Goal: Task Accomplishment & Management: Use online tool/utility

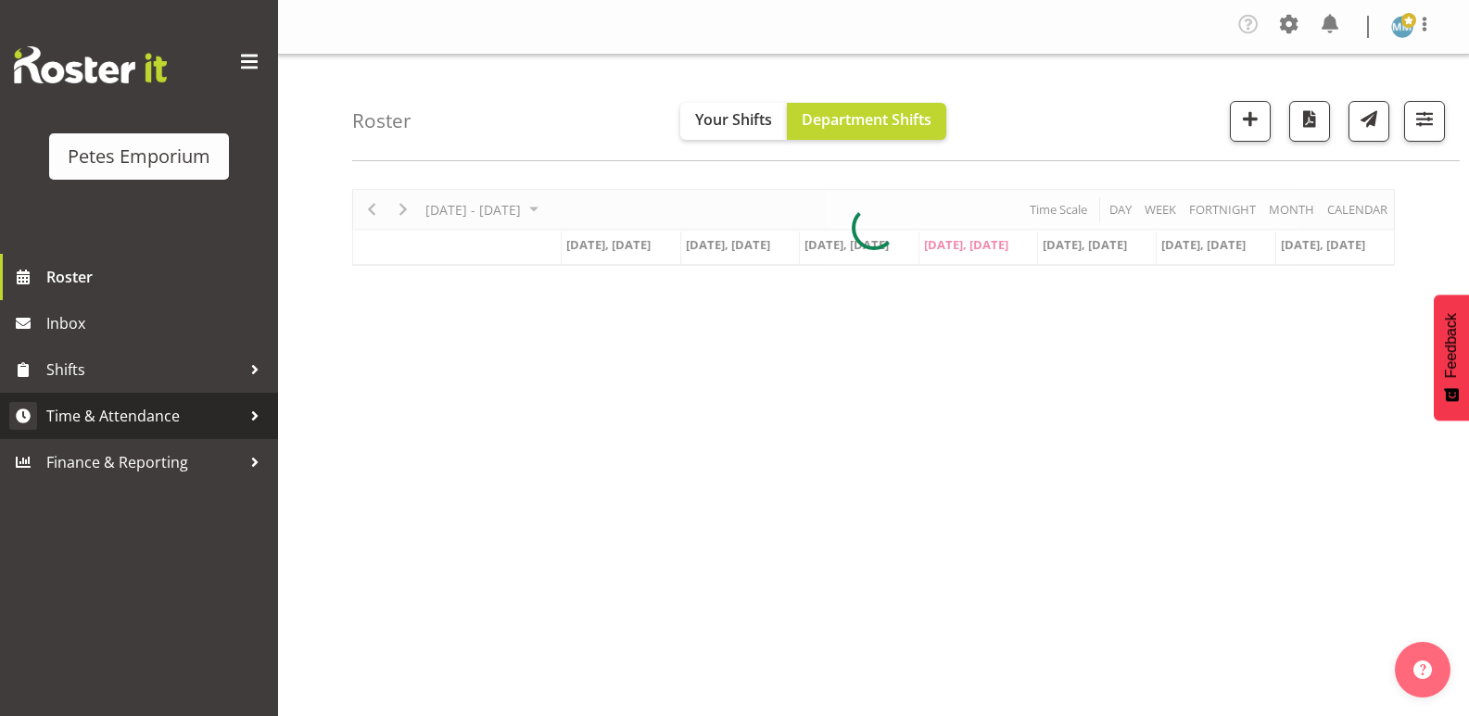
click at [173, 417] on span "Time & Attendance" at bounding box center [143, 416] width 195 height 28
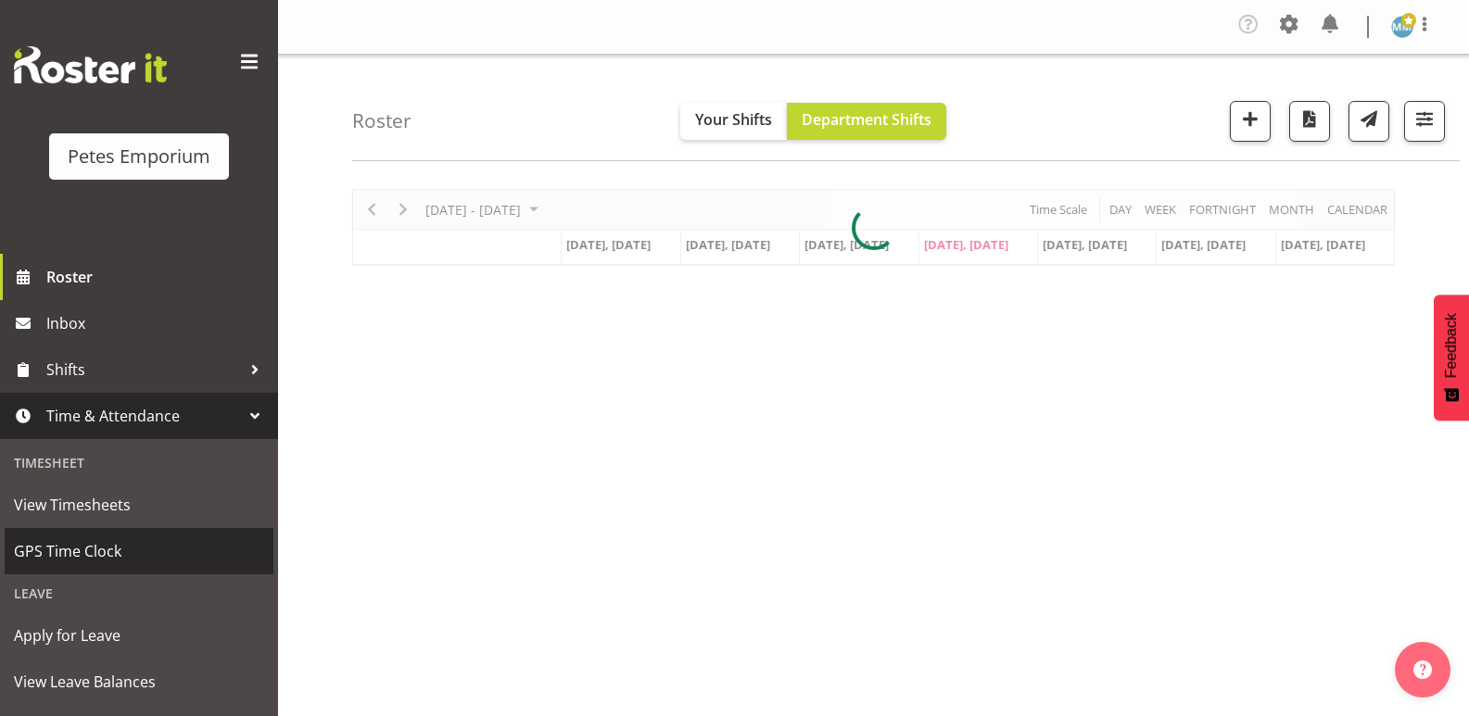
click at [108, 545] on span "GPS Time Clock" at bounding box center [139, 552] width 250 height 28
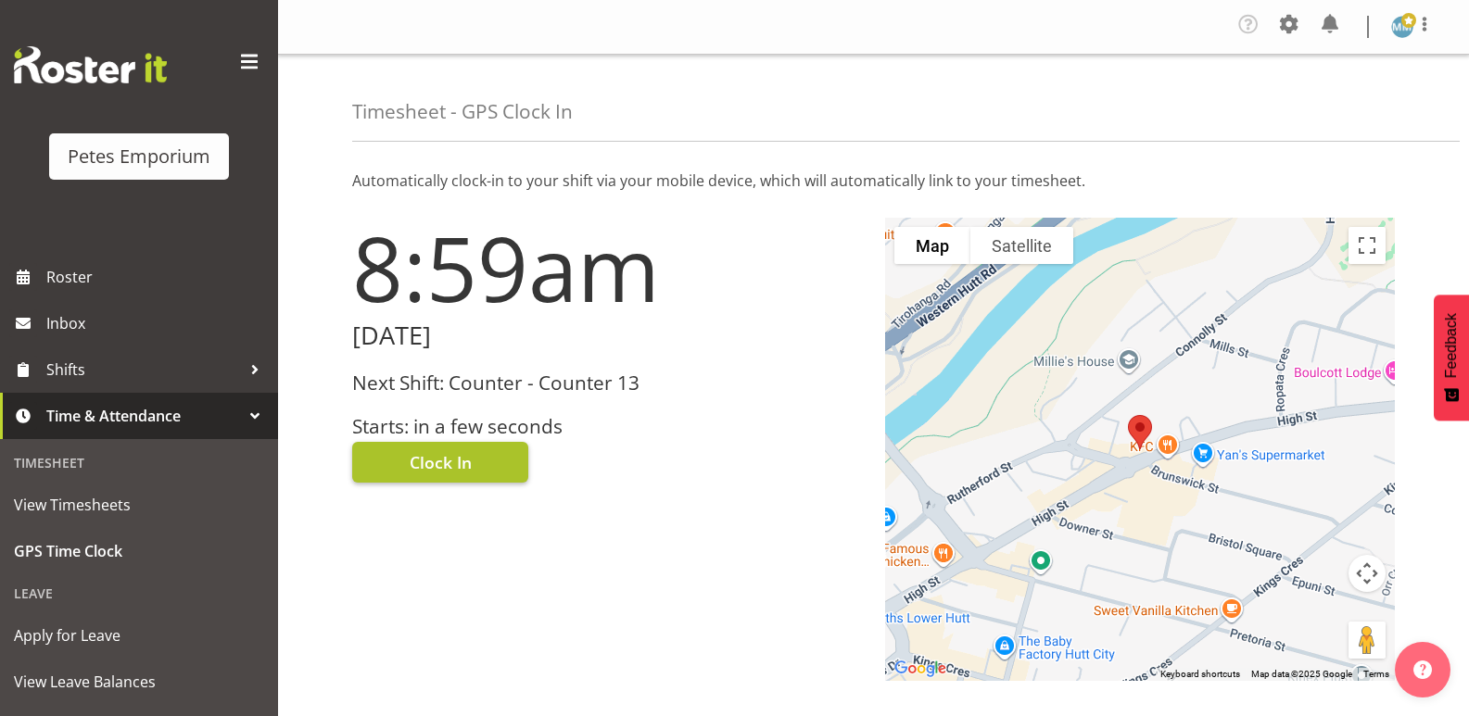
click at [443, 455] on span "Clock In" at bounding box center [441, 462] width 62 height 24
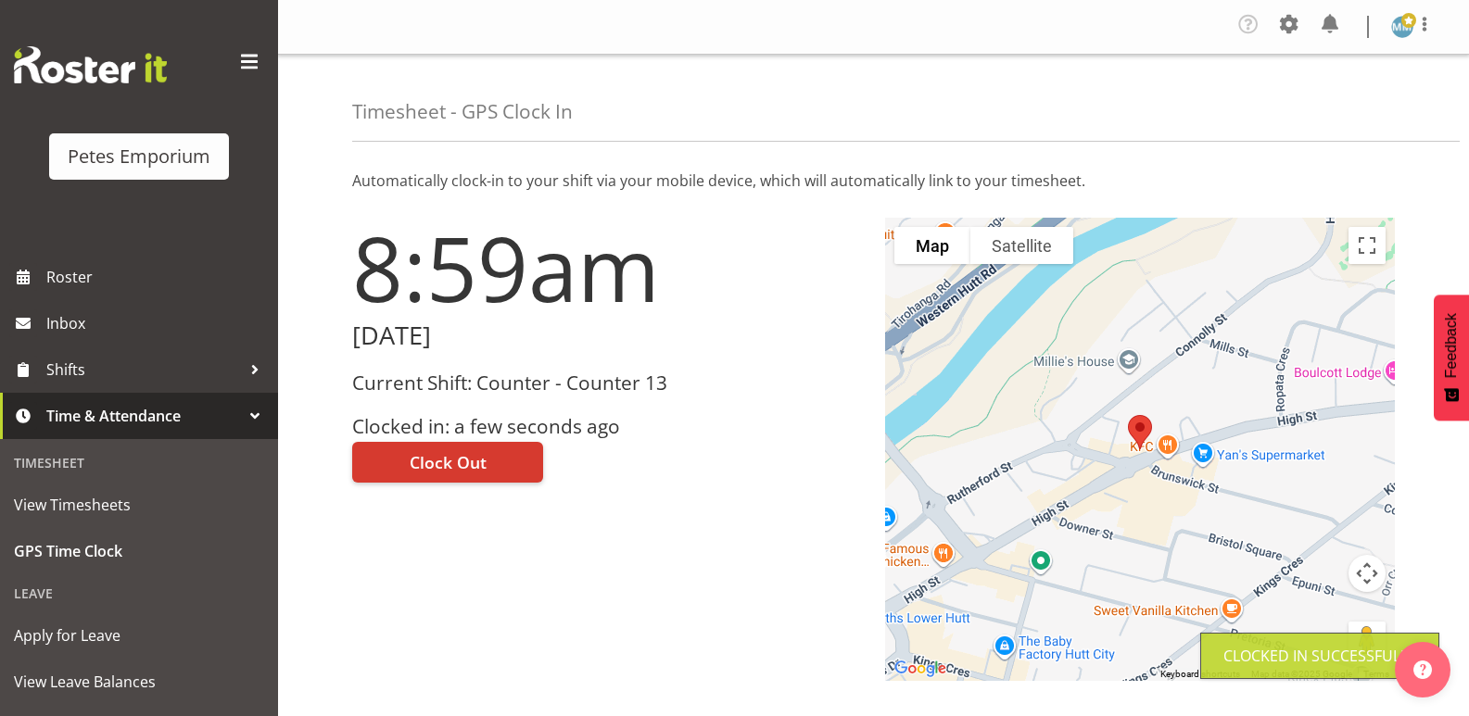
click at [1393, 28] on img at bounding box center [1402, 27] width 22 height 22
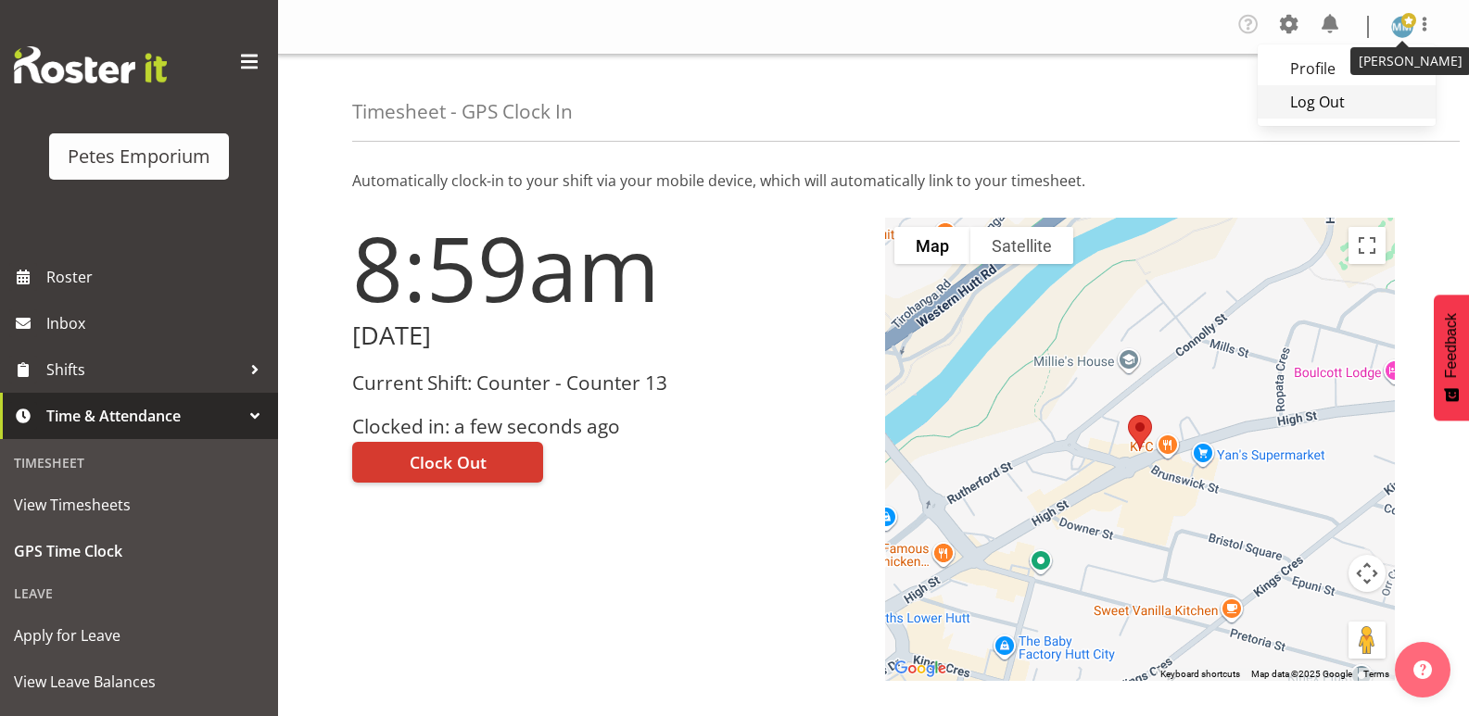
click at [1307, 99] on link "Log Out" at bounding box center [1347, 101] width 178 height 33
